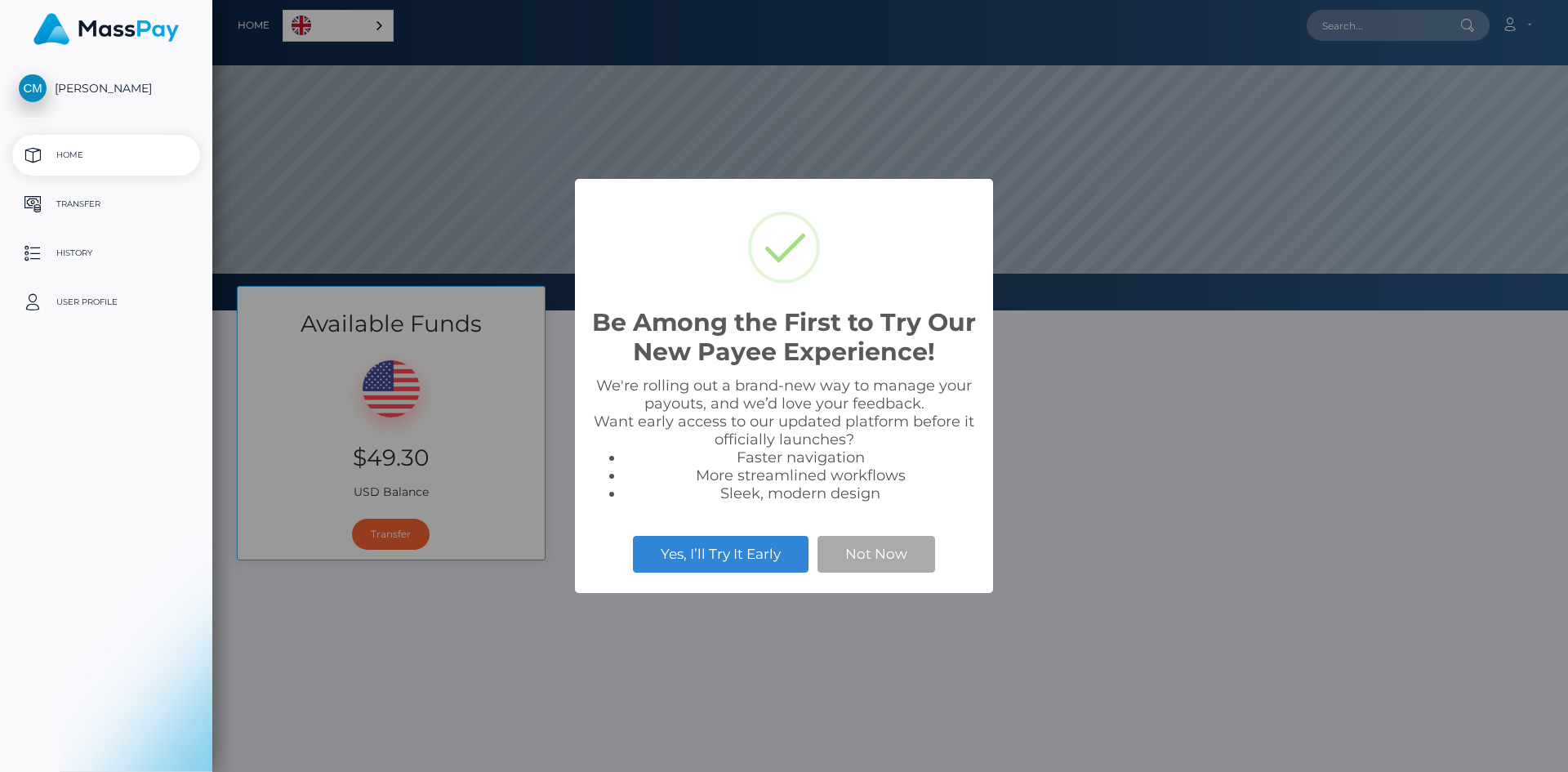
select select
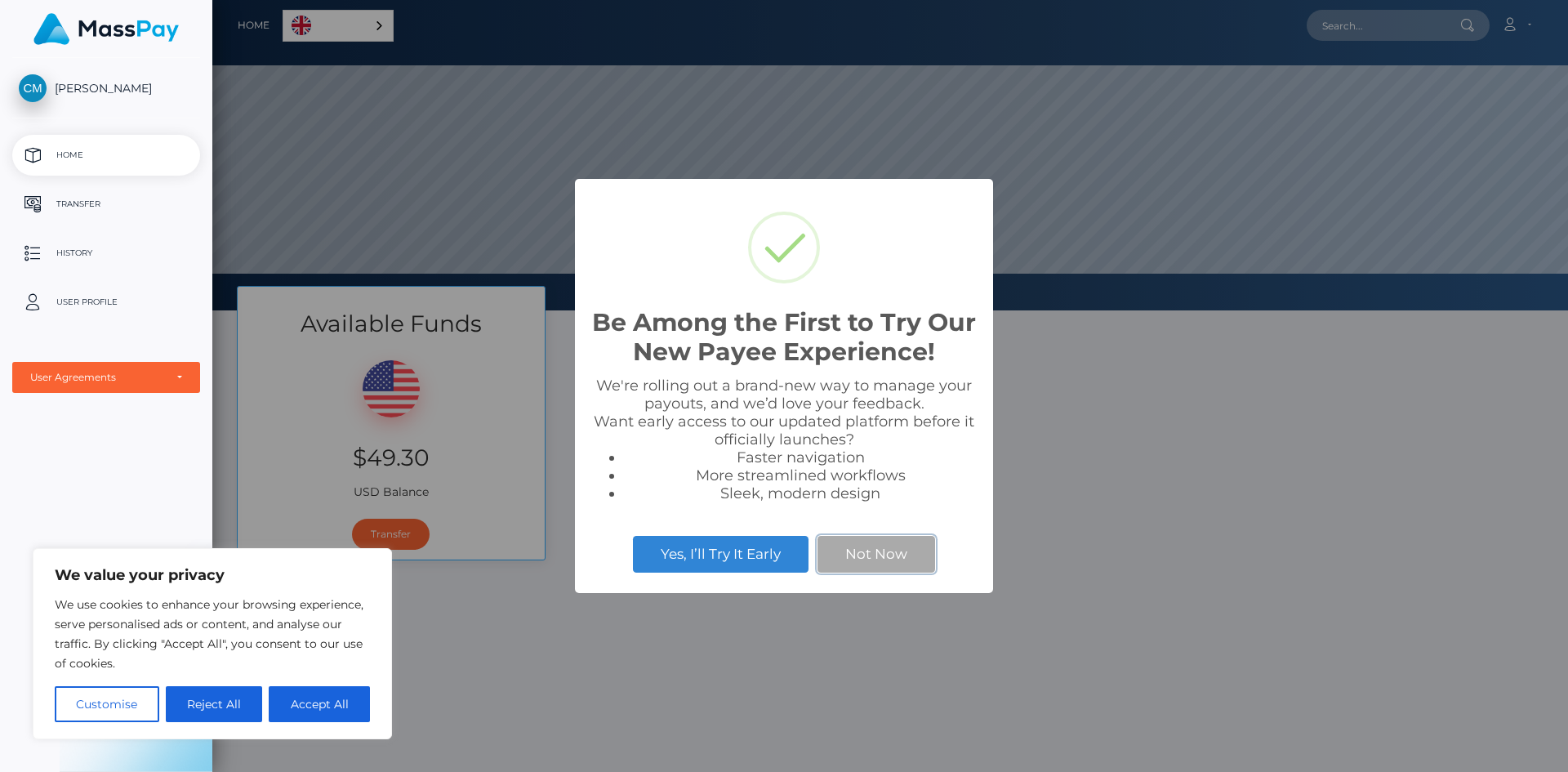
click at [888, 553] on button "Not Now" at bounding box center [876, 554] width 118 height 36
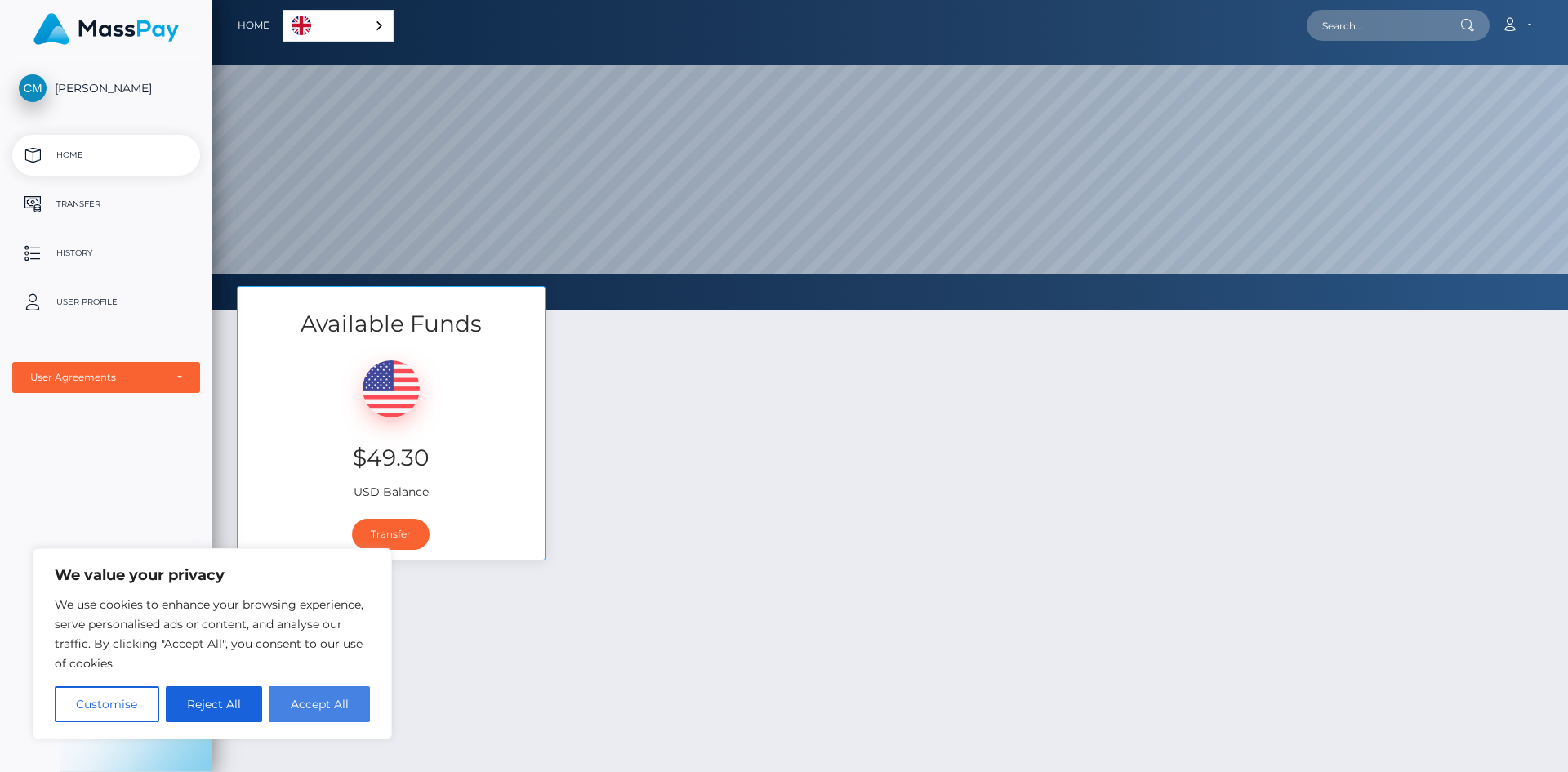
click at [339, 706] on button "Accept All" at bounding box center [319, 704] width 101 height 36
checkbox input "true"
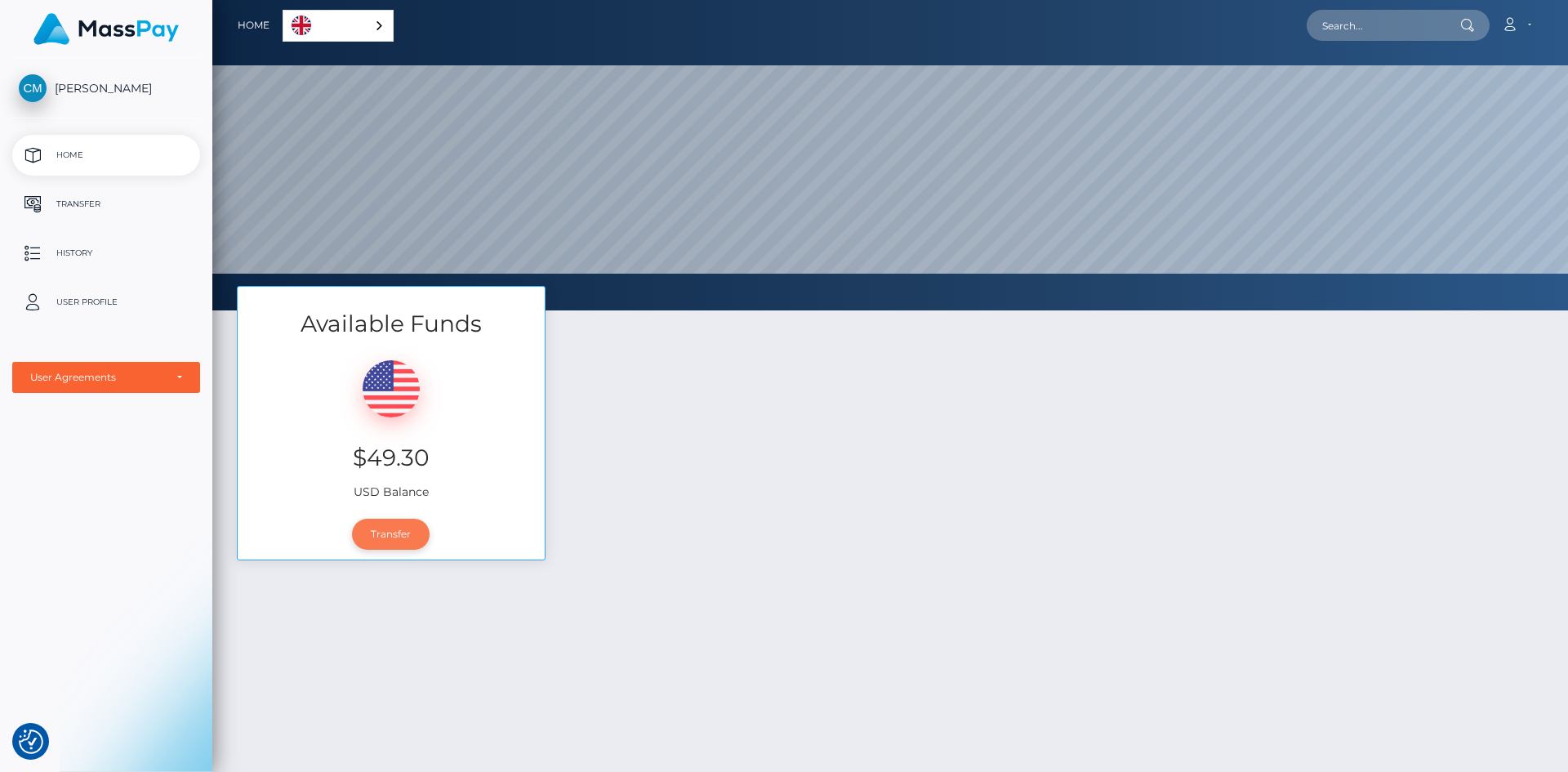
click at [388, 531] on link "Transfer" at bounding box center [391, 534] width 78 height 31
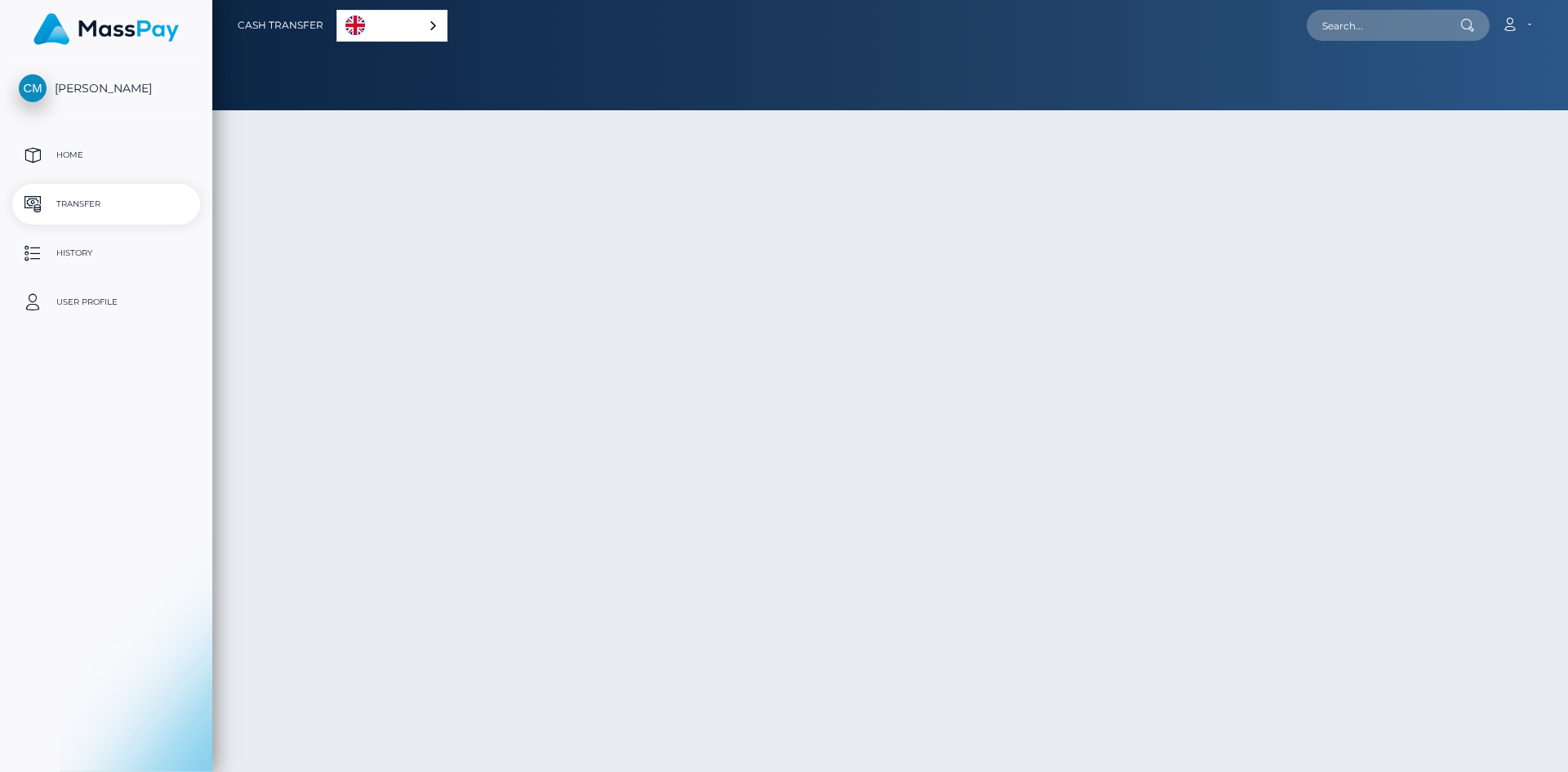
select select
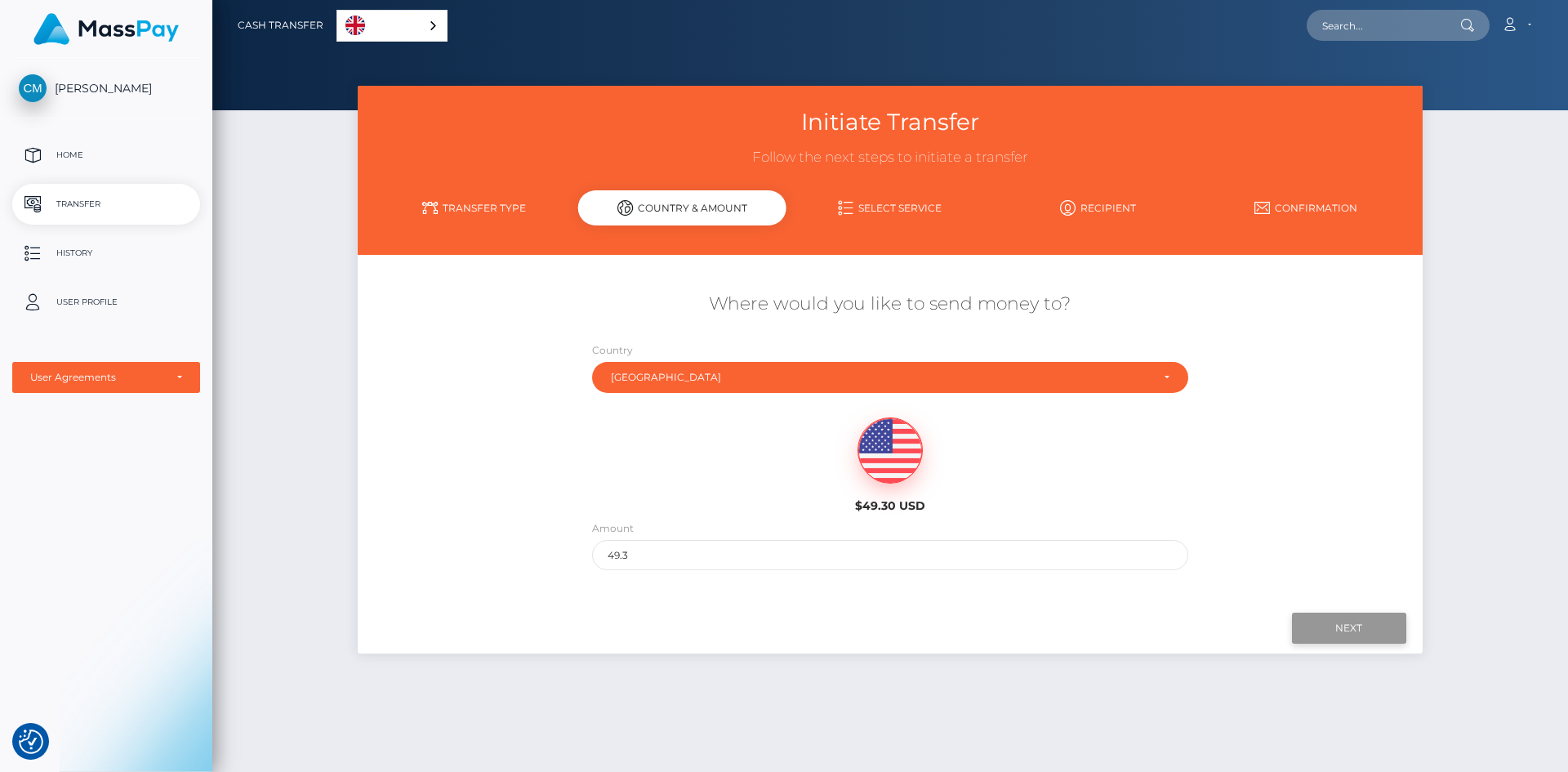
click at [1353, 624] on input "Next" at bounding box center [1349, 628] width 114 height 31
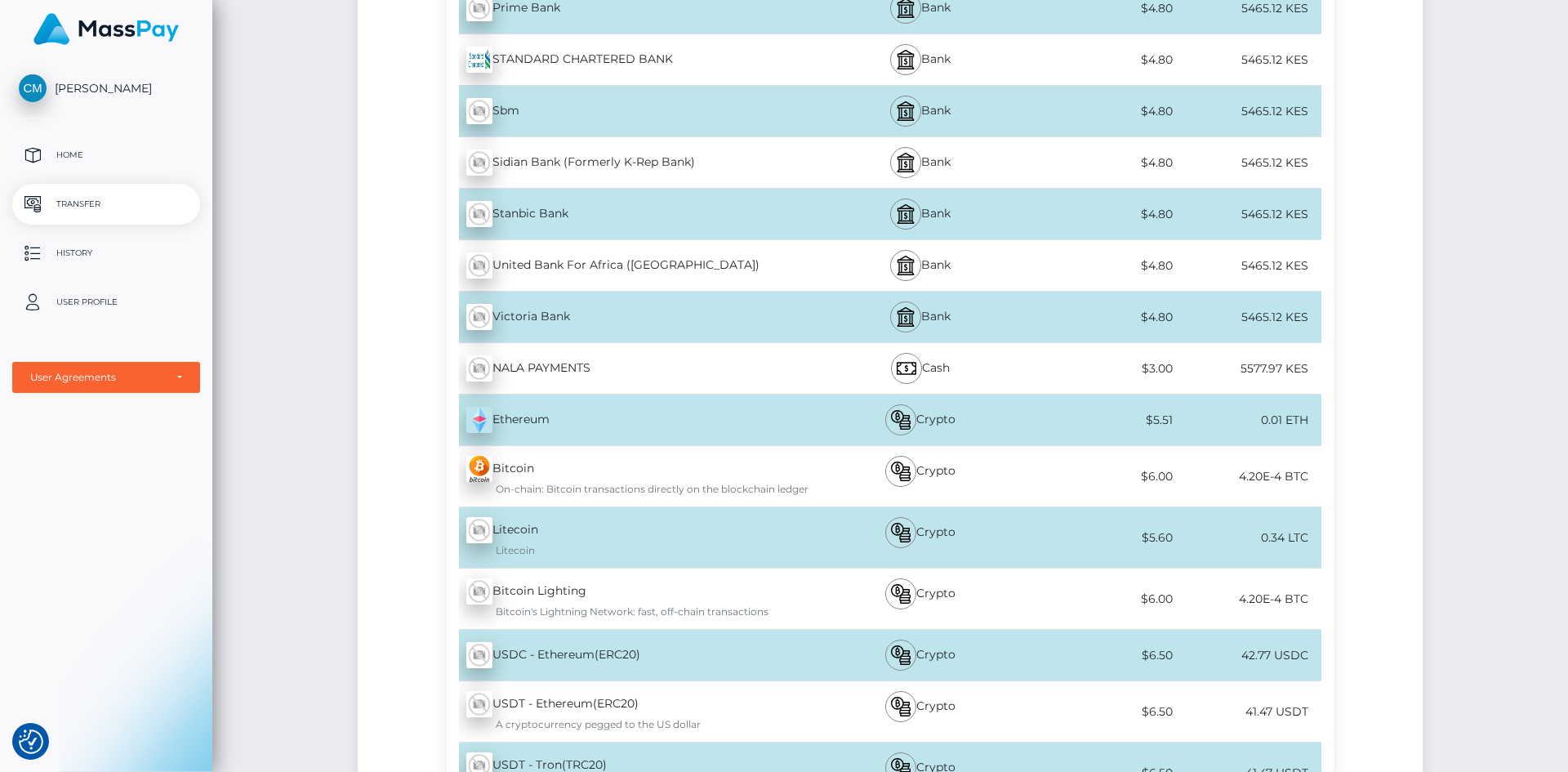
scroll to position [2181, 0]
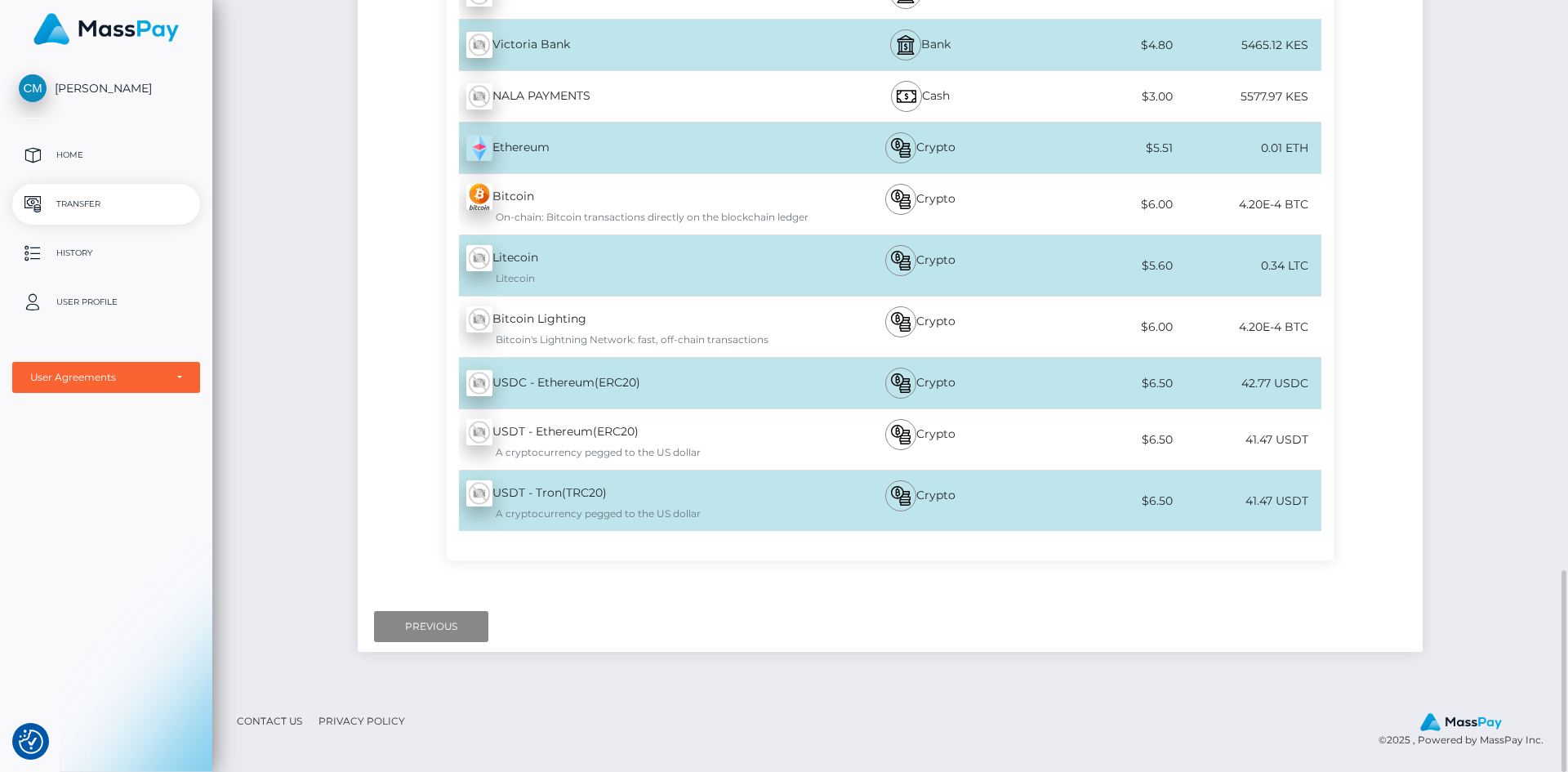
click at [721, 505] on div "USDT - Tron(TRC20) - USDT A cryptocurrency pegged to the US dollar" at bounding box center [629, 501] width 365 height 60
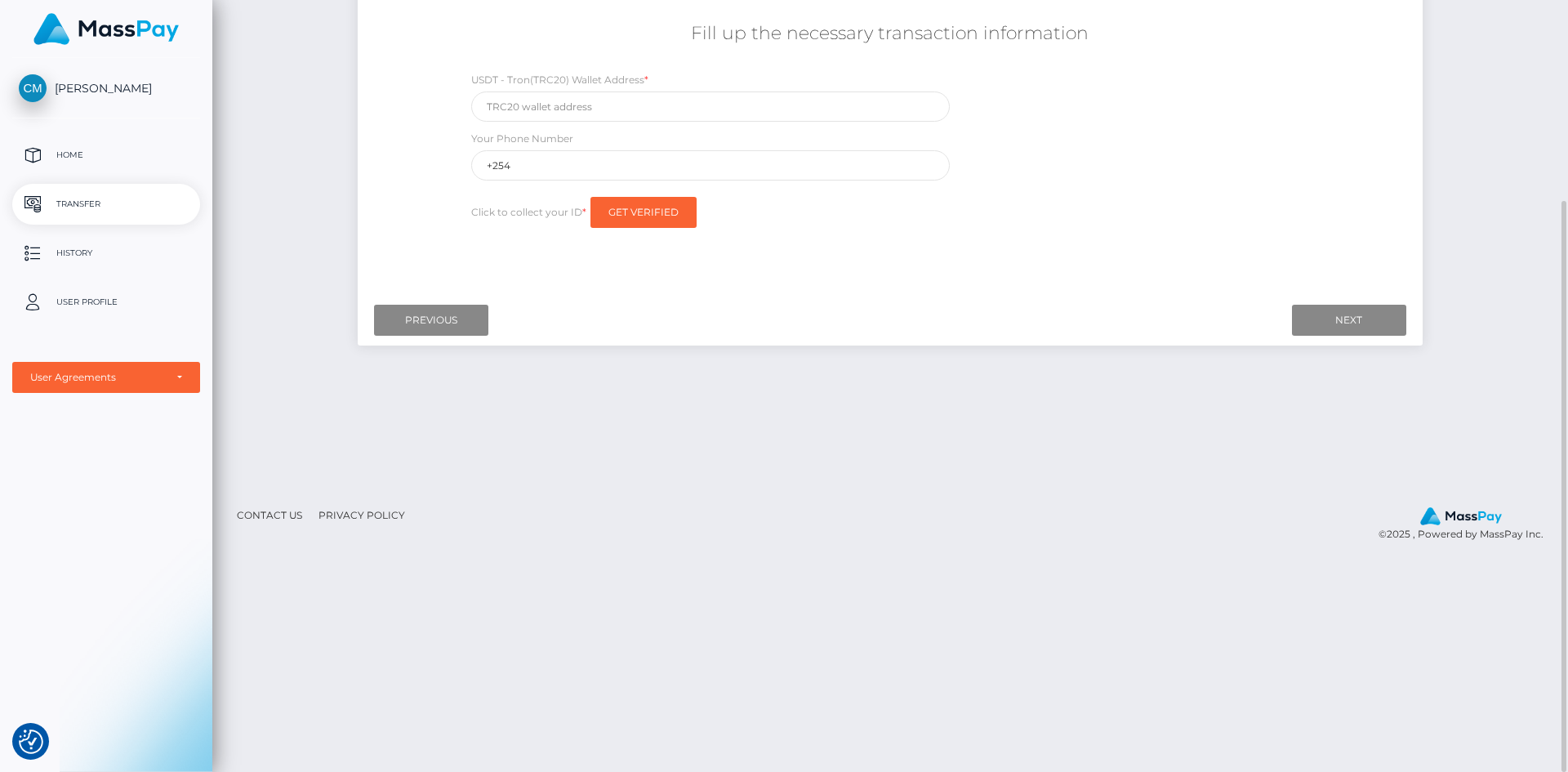
scroll to position [0, 0]
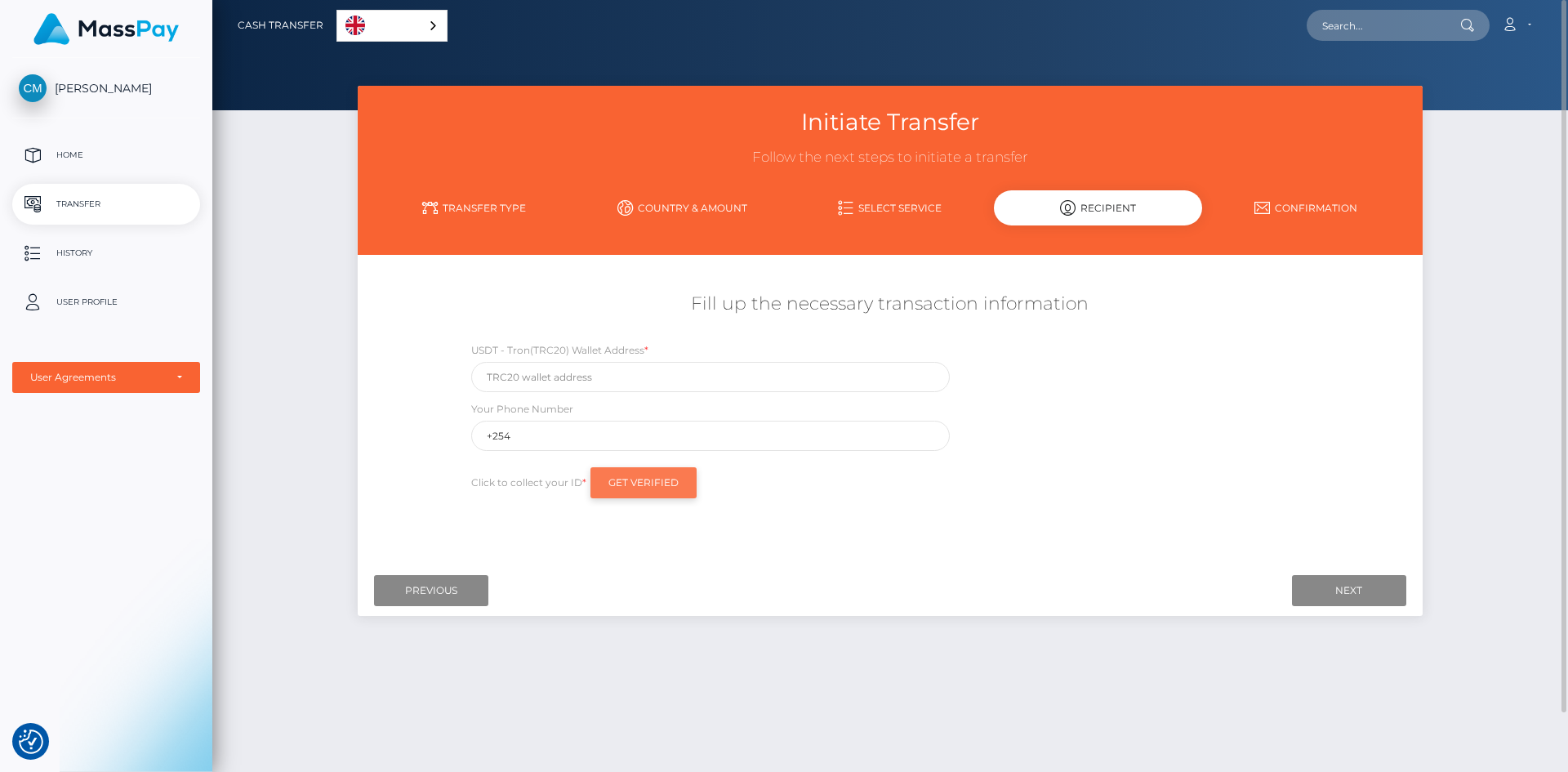
click at [649, 479] on input "Get Verified" at bounding box center [643, 482] width 106 height 31
click at [623, 376] on input "text" at bounding box center [711, 377] width 479 height 30
paste input "TFnW8ykGtYXa3v2qnKkkZtuw1mU4t9KFUY"
type input "TFnW8ykGtYXa3v2qnKkkZtuw1mU4t9KFUY"
click at [588, 438] on input "+254" at bounding box center [711, 436] width 479 height 30
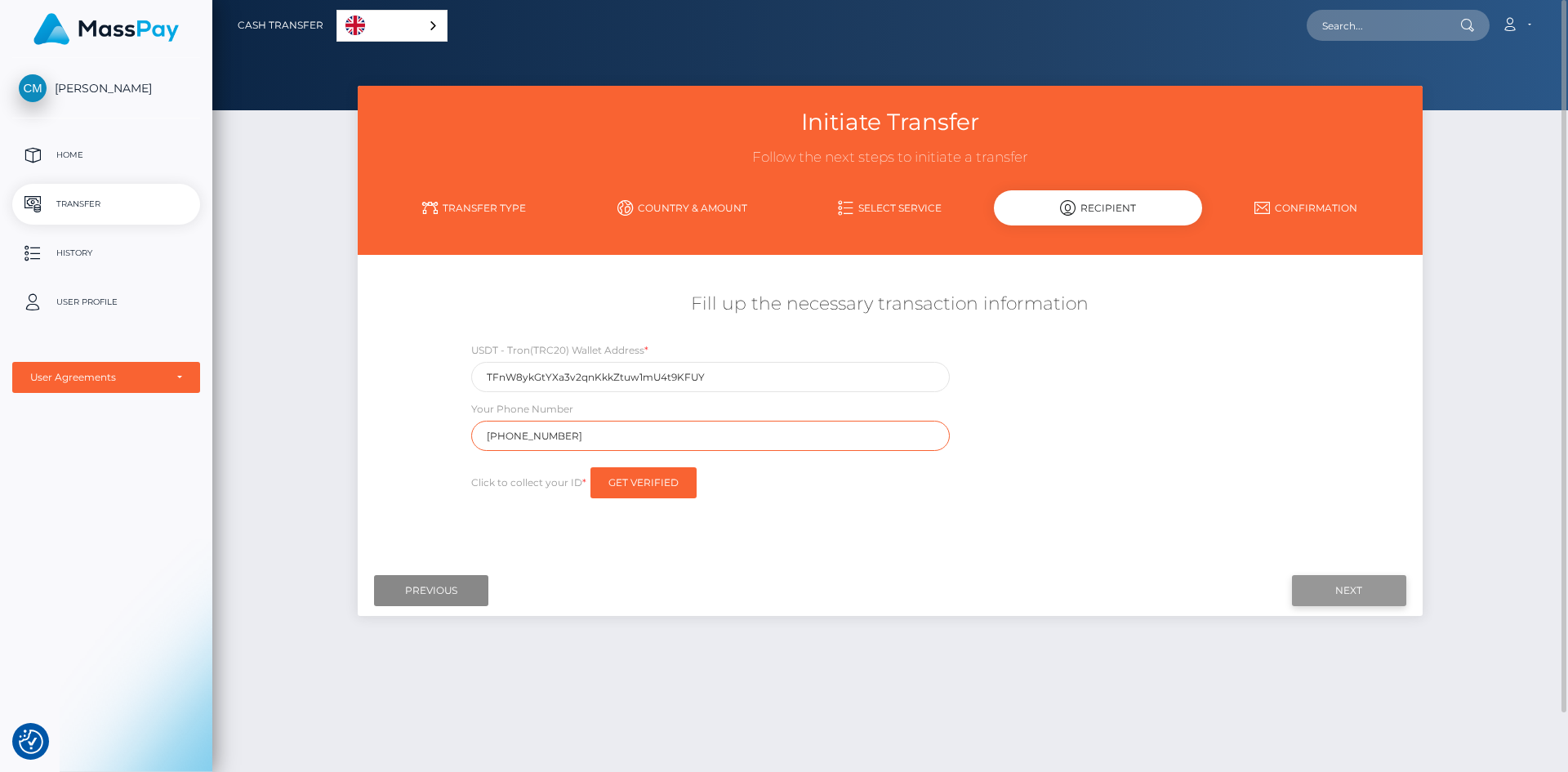
type input "[PHONE_NUMBER]"
click at [1363, 592] on input "Next" at bounding box center [1349, 591] width 114 height 31
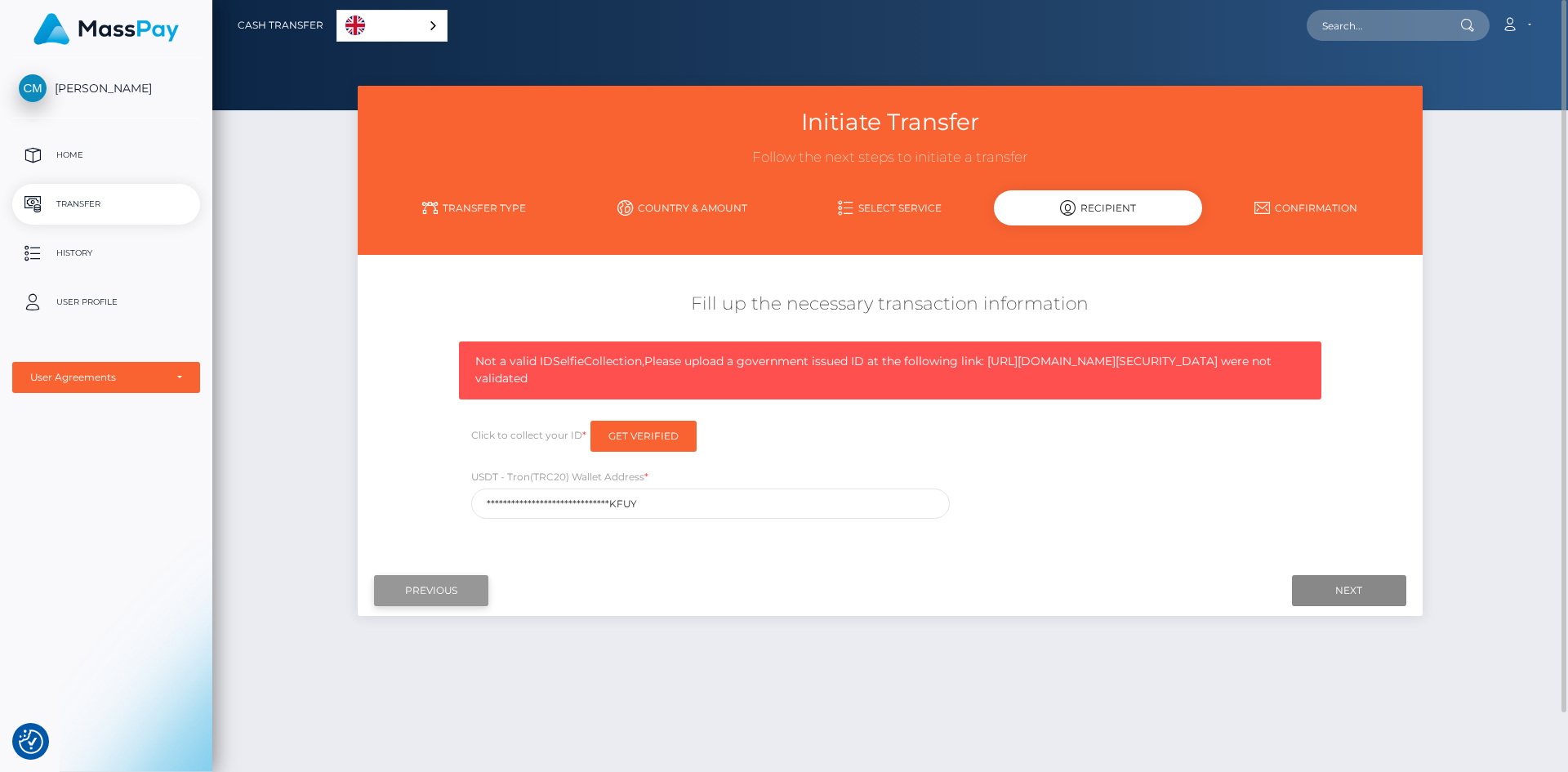
click at [431, 606] on input "Previous" at bounding box center [431, 591] width 114 height 31
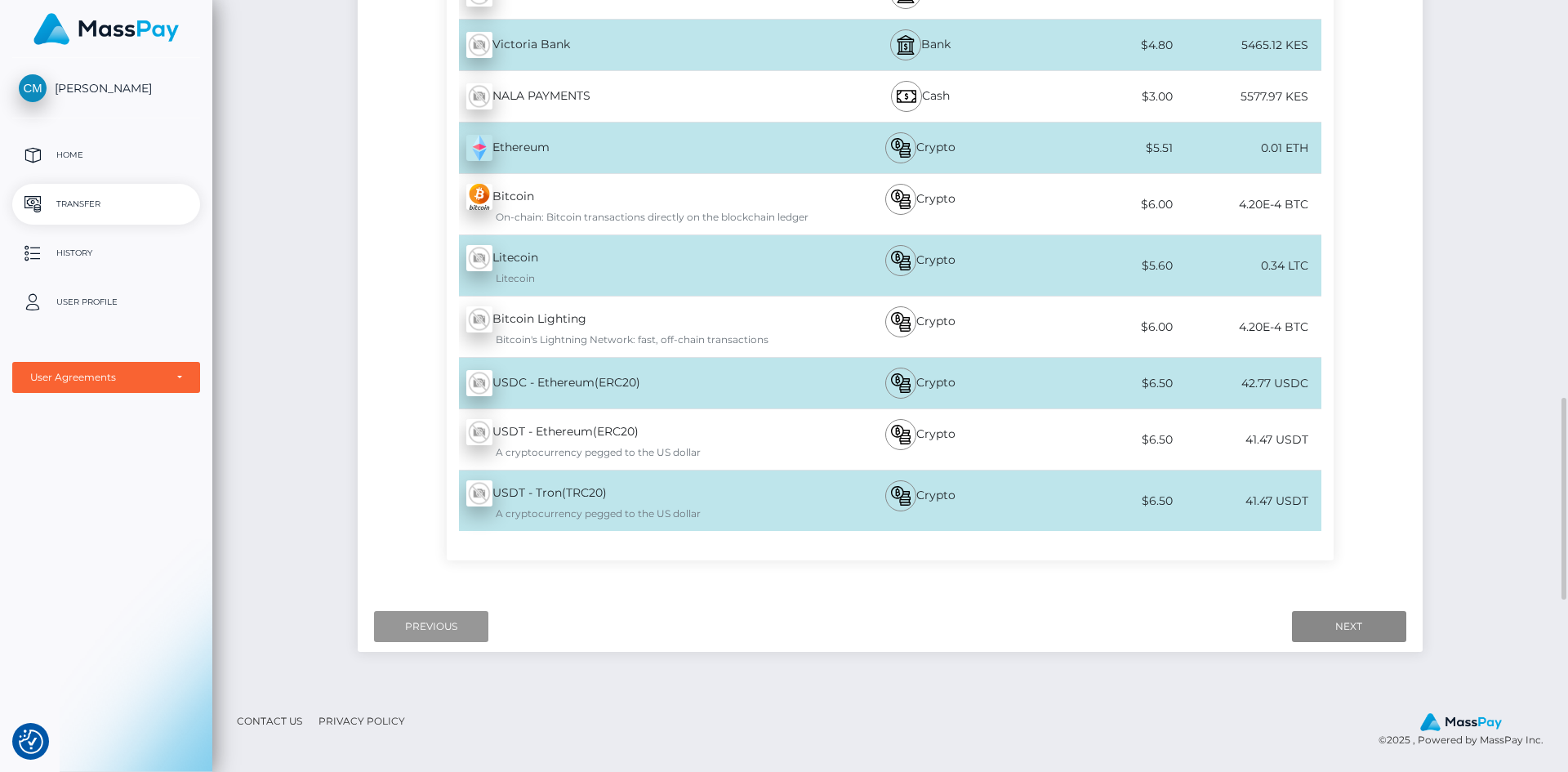
scroll to position [2044, 0]
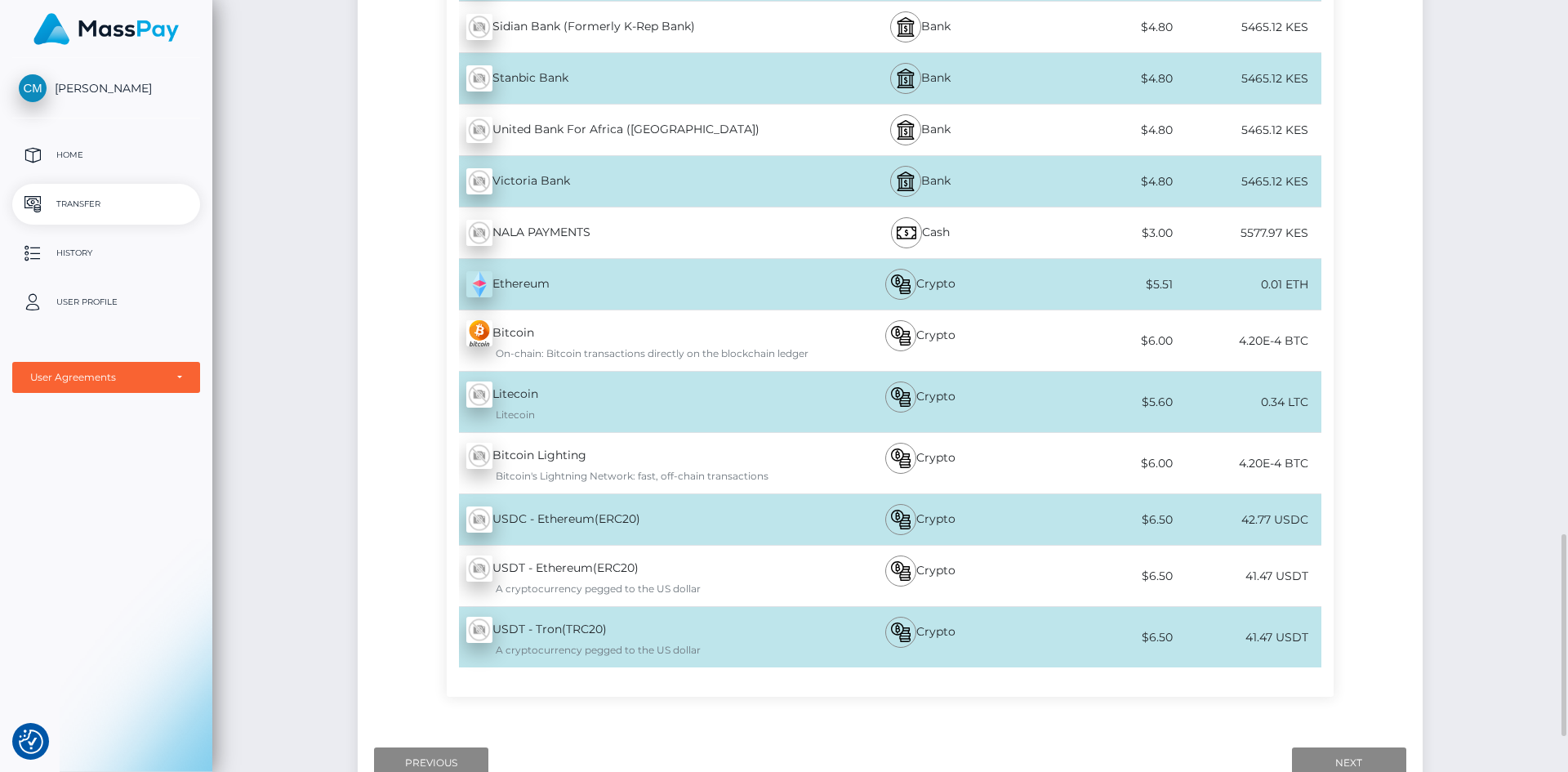
click at [571, 645] on div "A cryptocurrency pegged to the US dollar" at bounding box center [639, 650] width 345 height 15
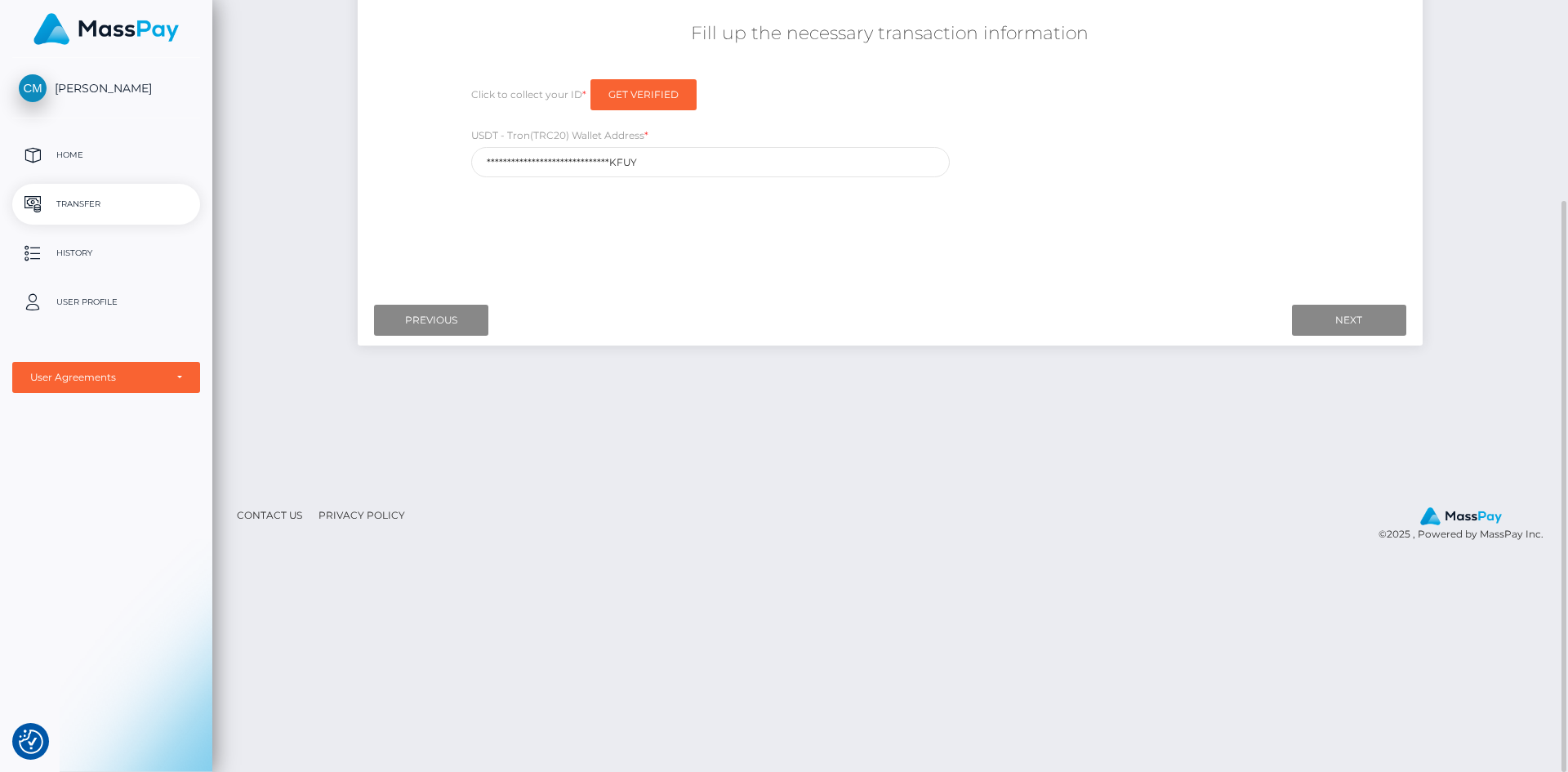
scroll to position [134, 0]
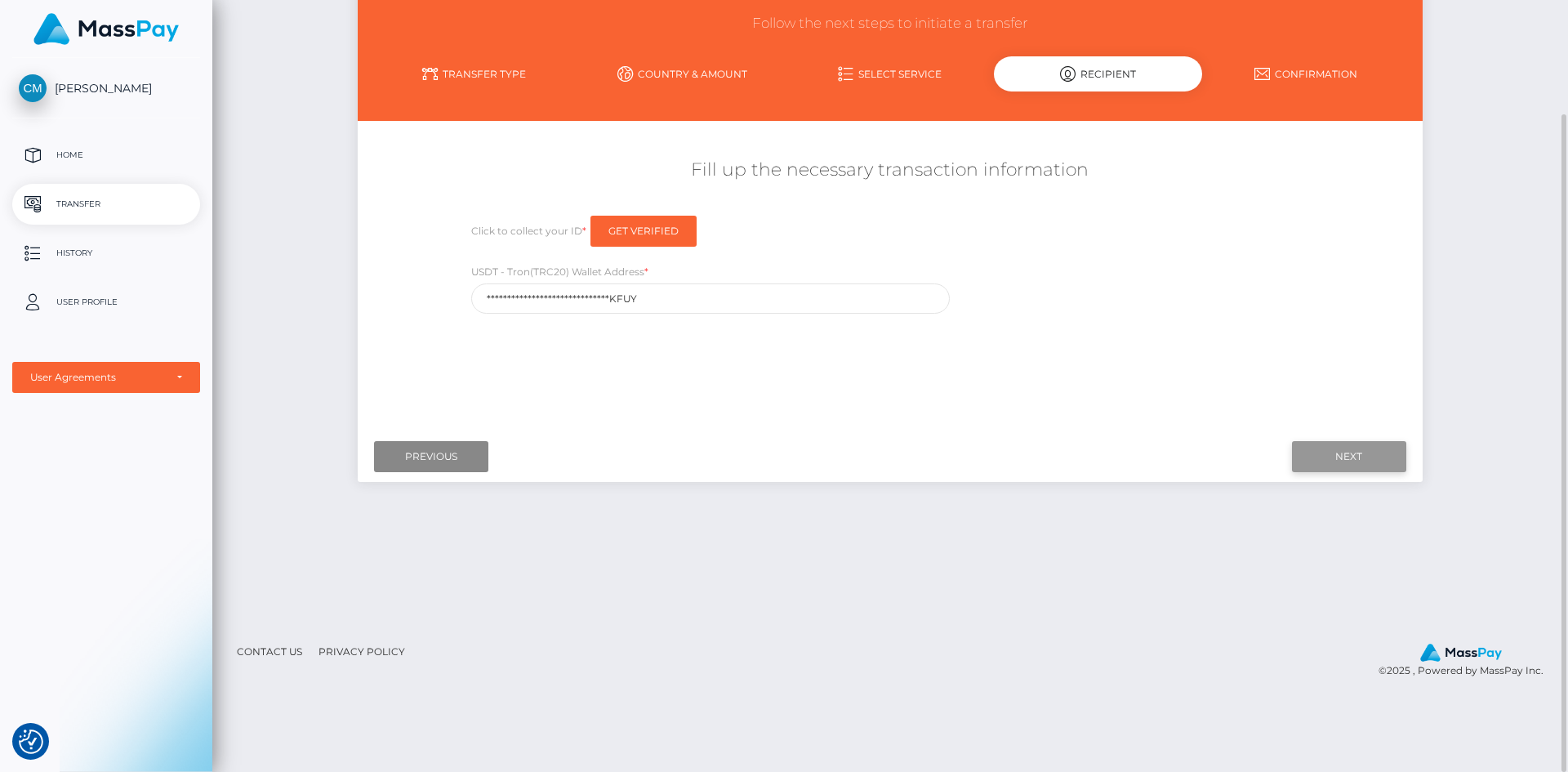
click at [1376, 468] on input "Next" at bounding box center [1349, 456] width 114 height 31
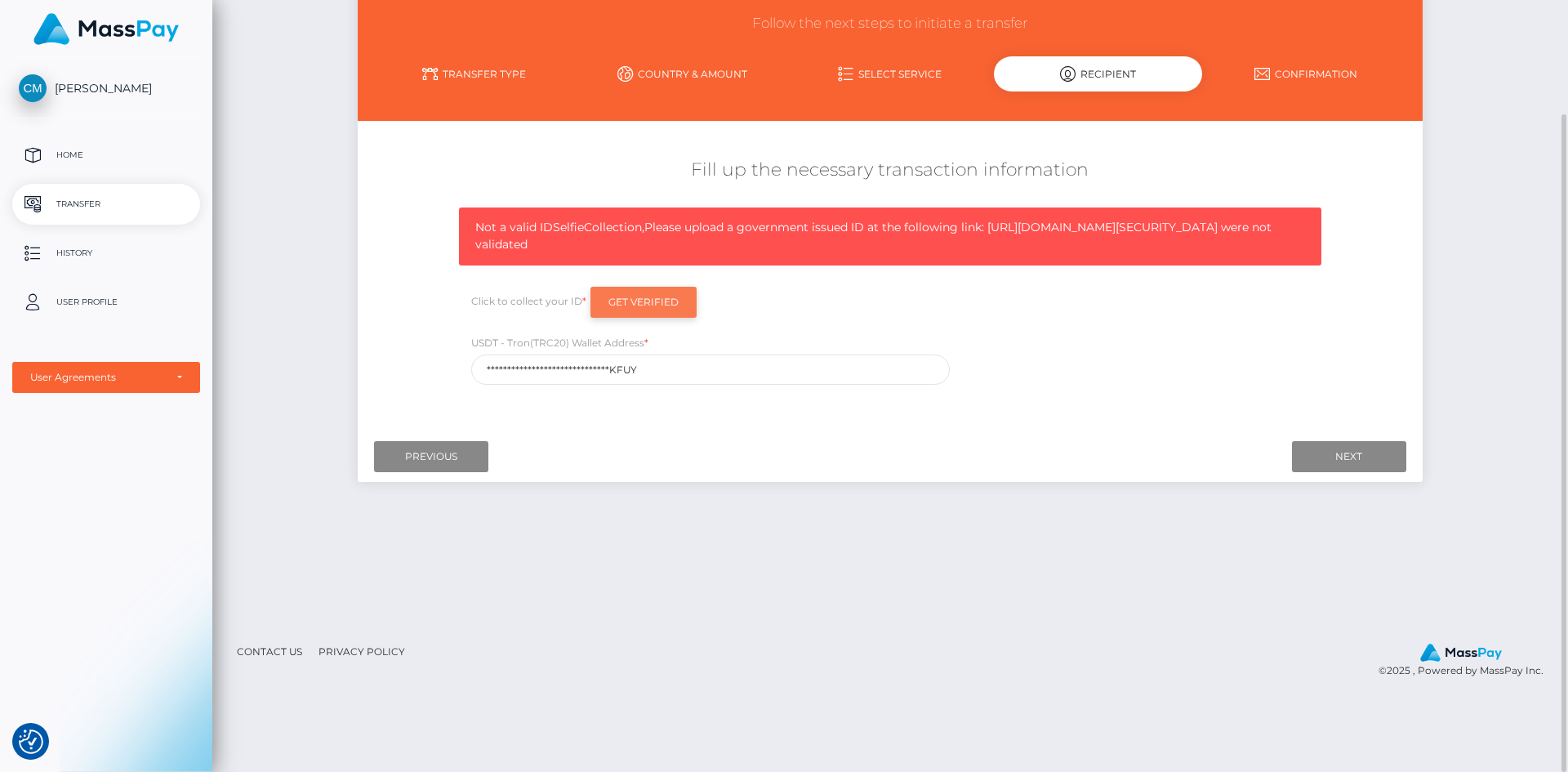
click at [630, 318] on input "Get Verified" at bounding box center [643, 302] width 106 height 31
click at [648, 318] on input "Get Verified" at bounding box center [643, 302] width 106 height 31
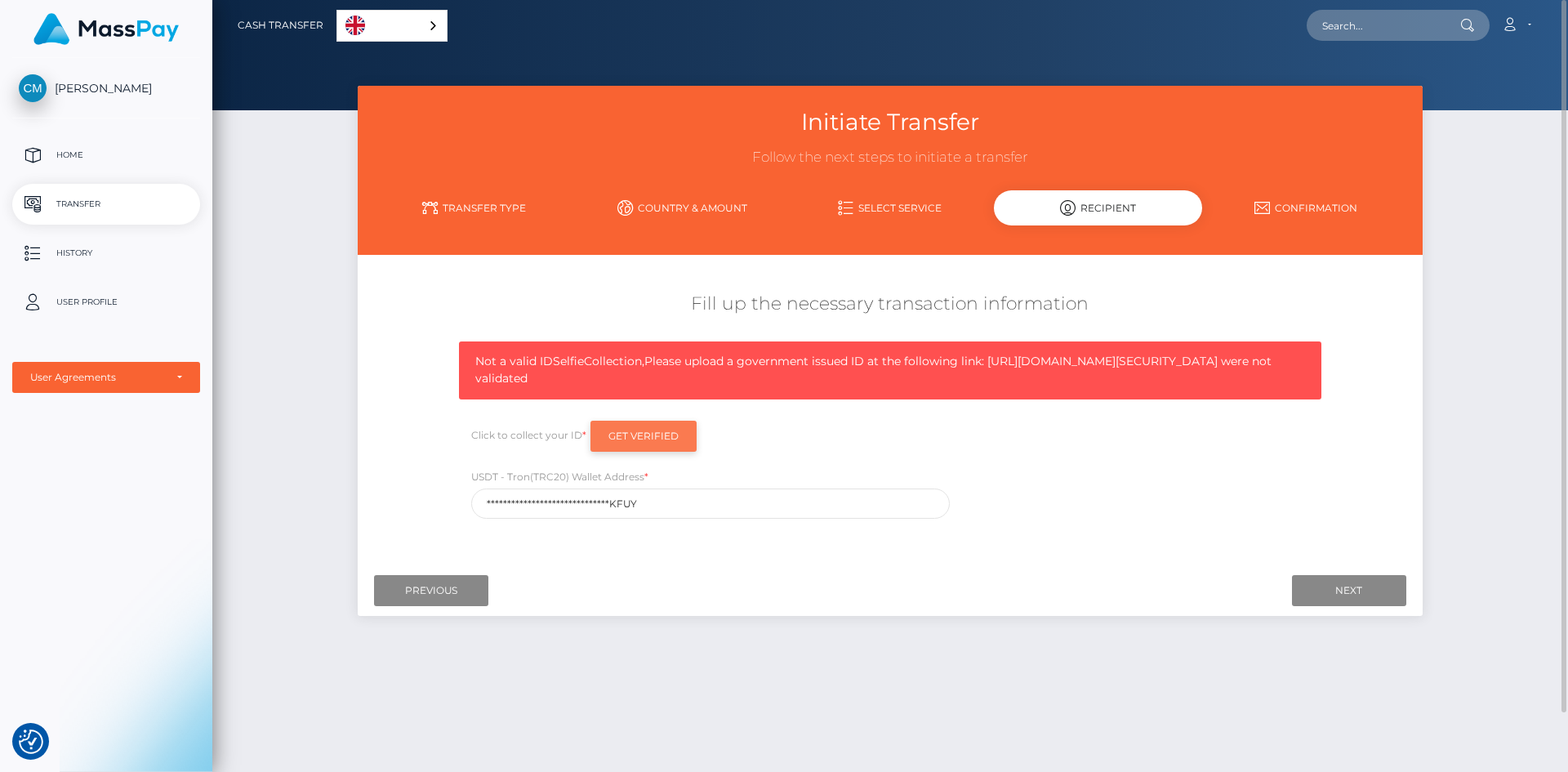
click at [620, 452] on input "Get Verified" at bounding box center [643, 436] width 106 height 31
click at [631, 452] on input "Get Verified" at bounding box center [643, 436] width 106 height 31
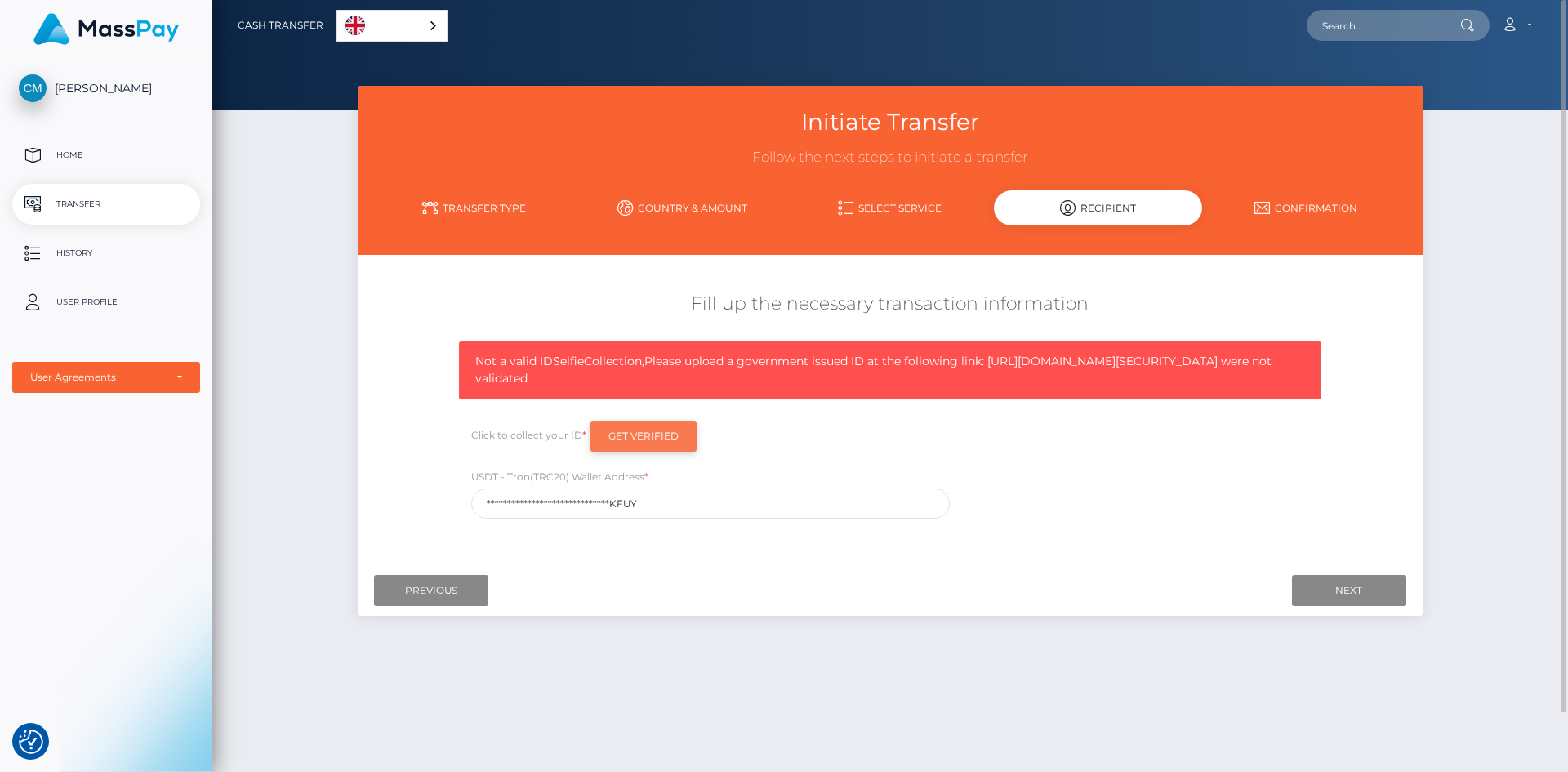
click at [631, 452] on input "Get Verified" at bounding box center [643, 436] width 106 height 31
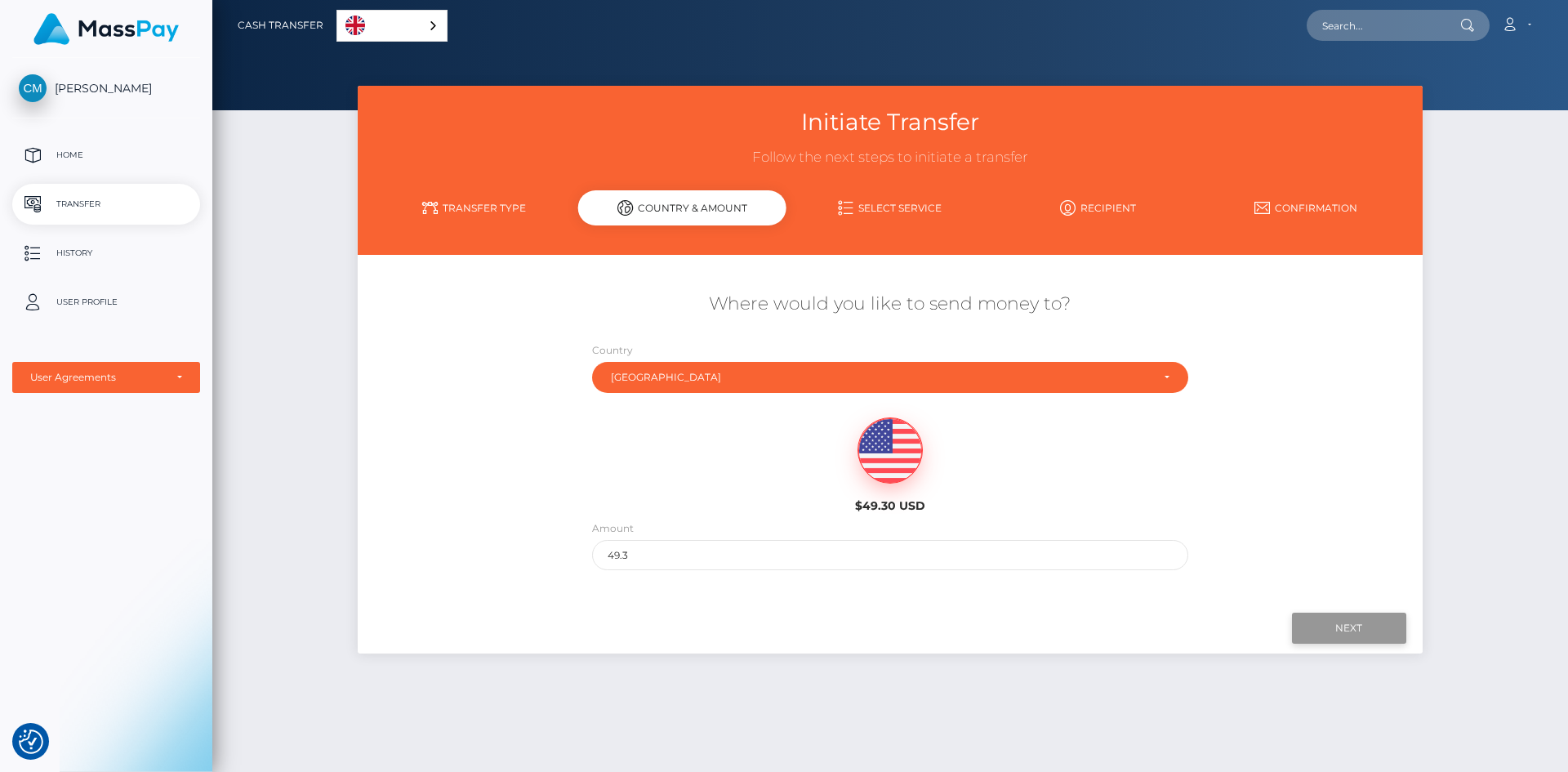
click at [1317, 619] on input "Next" at bounding box center [1349, 628] width 114 height 31
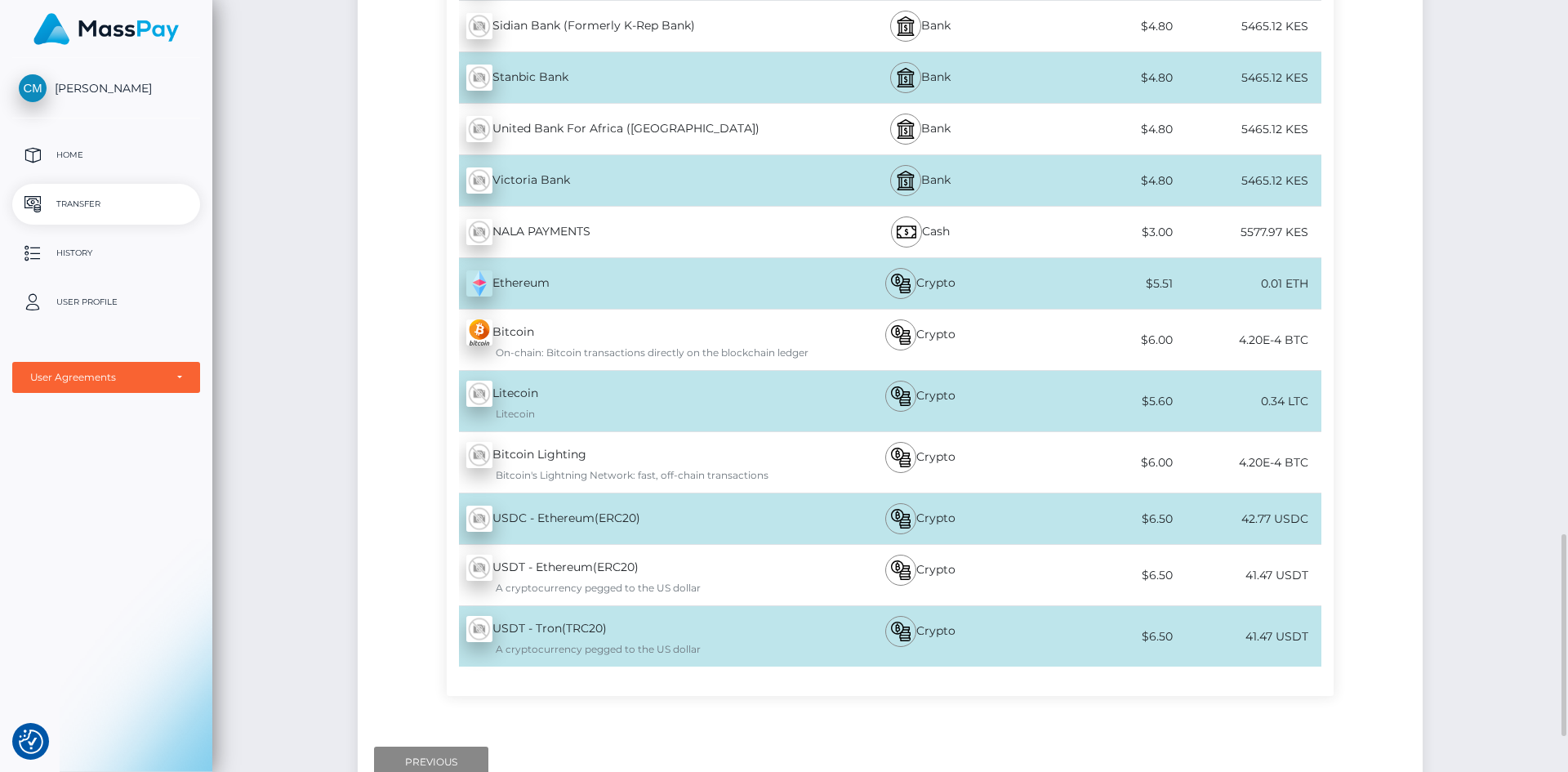
scroll to position [2181, 0]
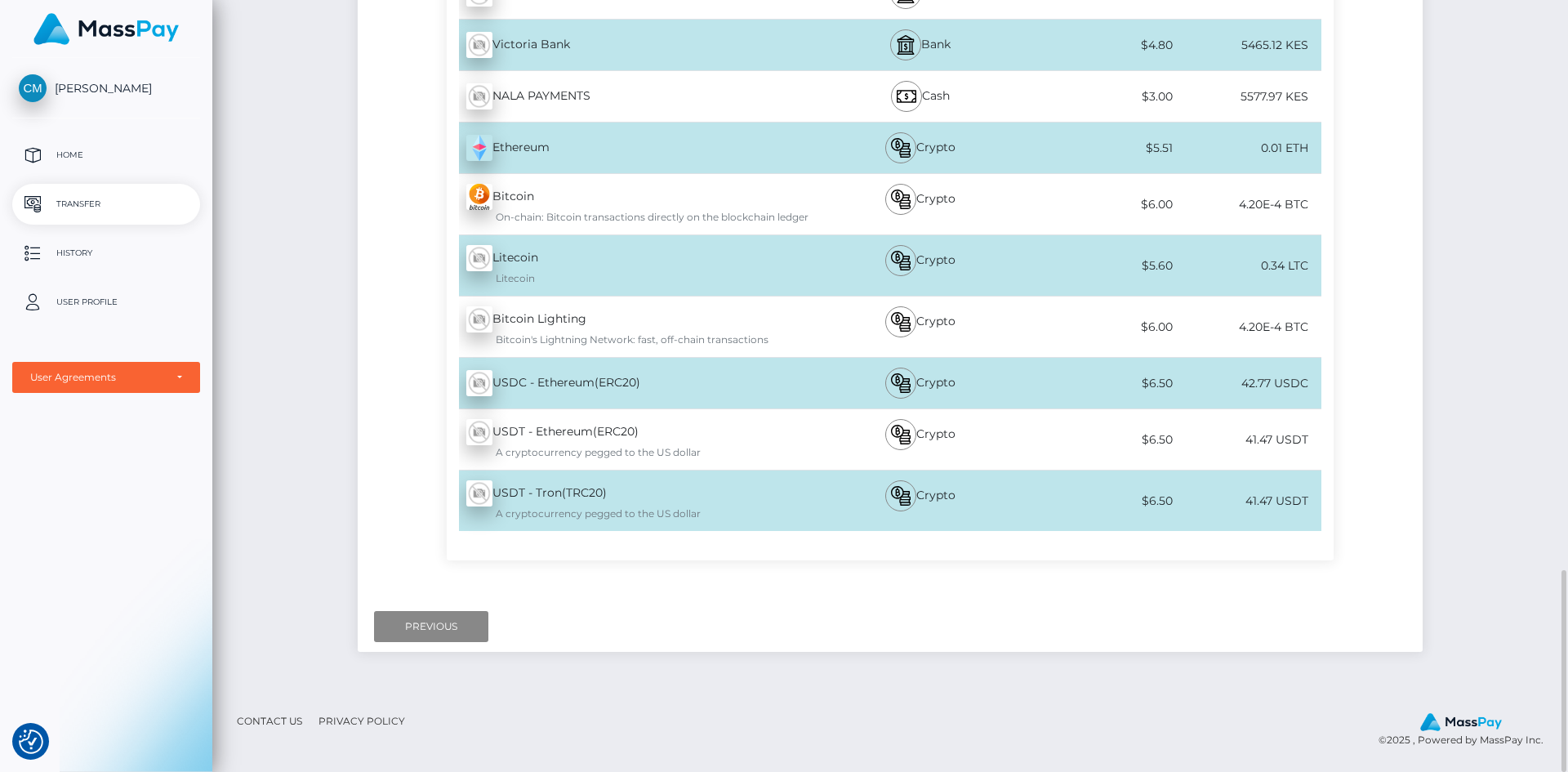
click at [580, 510] on div "A cryptocurrency pegged to the US dollar" at bounding box center [639, 513] width 345 height 15
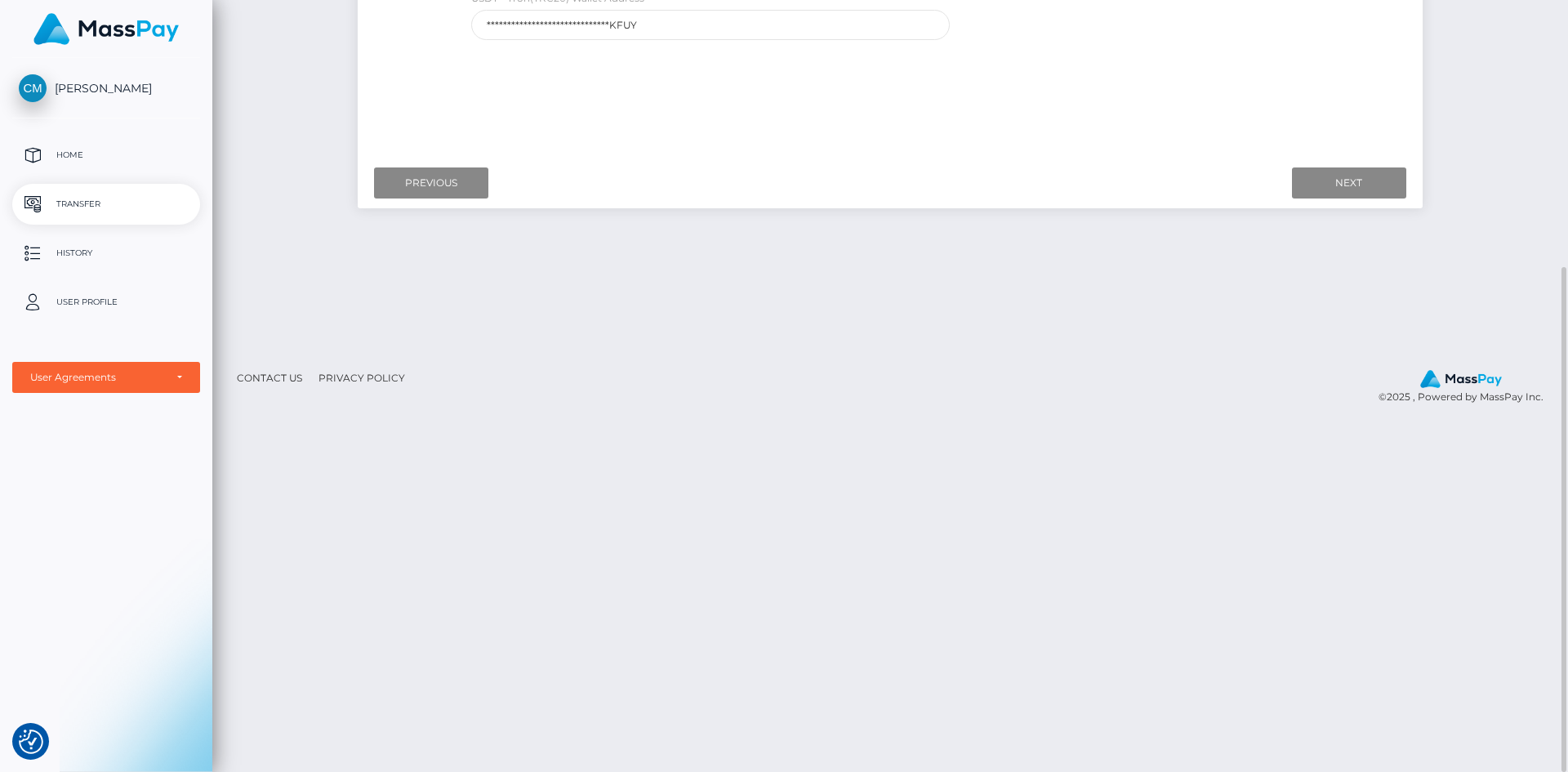
scroll to position [0, 0]
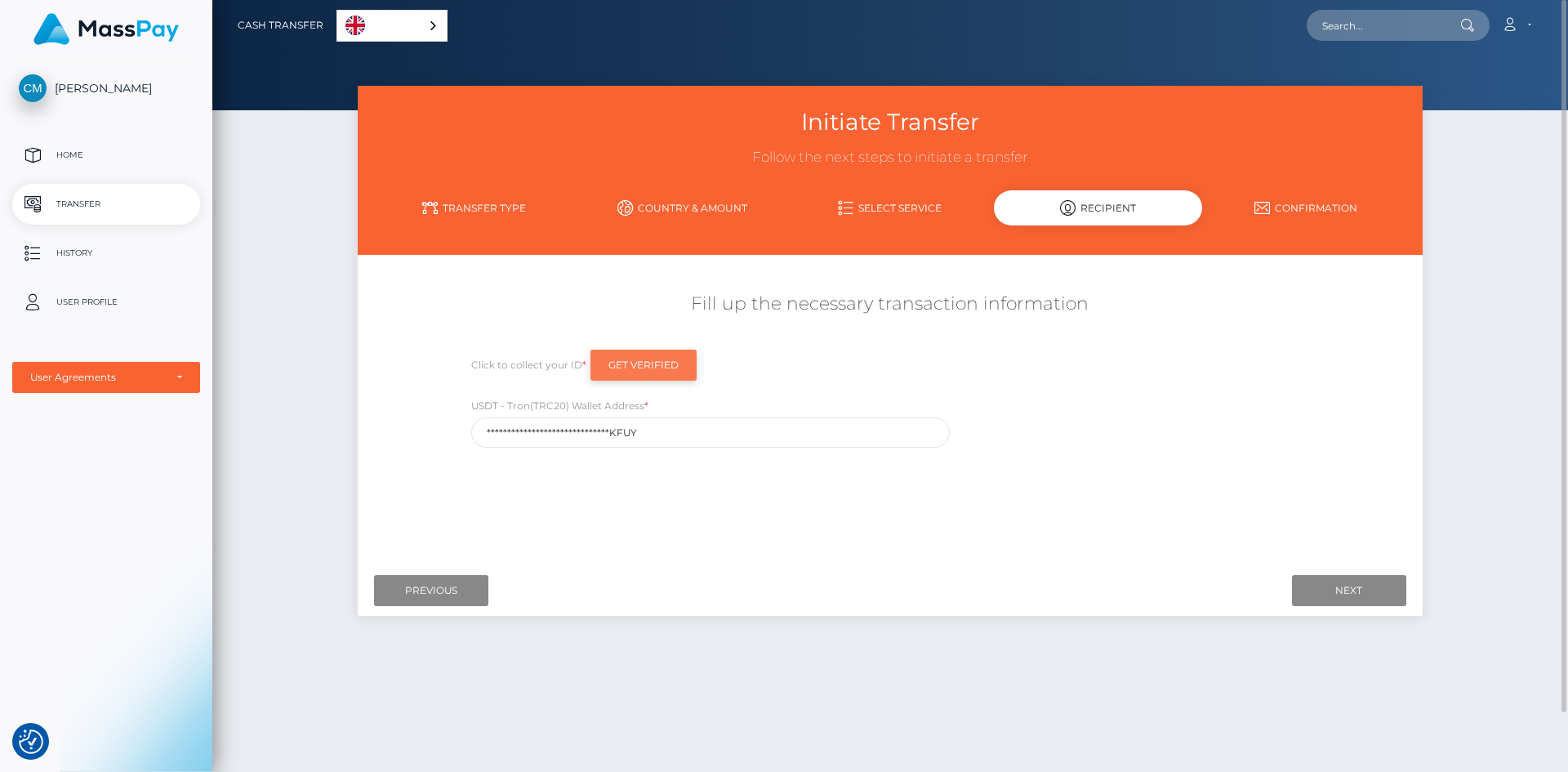
click at [635, 367] on input "Get Verified" at bounding box center [643, 365] width 106 height 31
click at [1337, 600] on input "Next" at bounding box center [1349, 591] width 114 height 31
